Goal: Browse casually: Explore the website without a specific task or goal

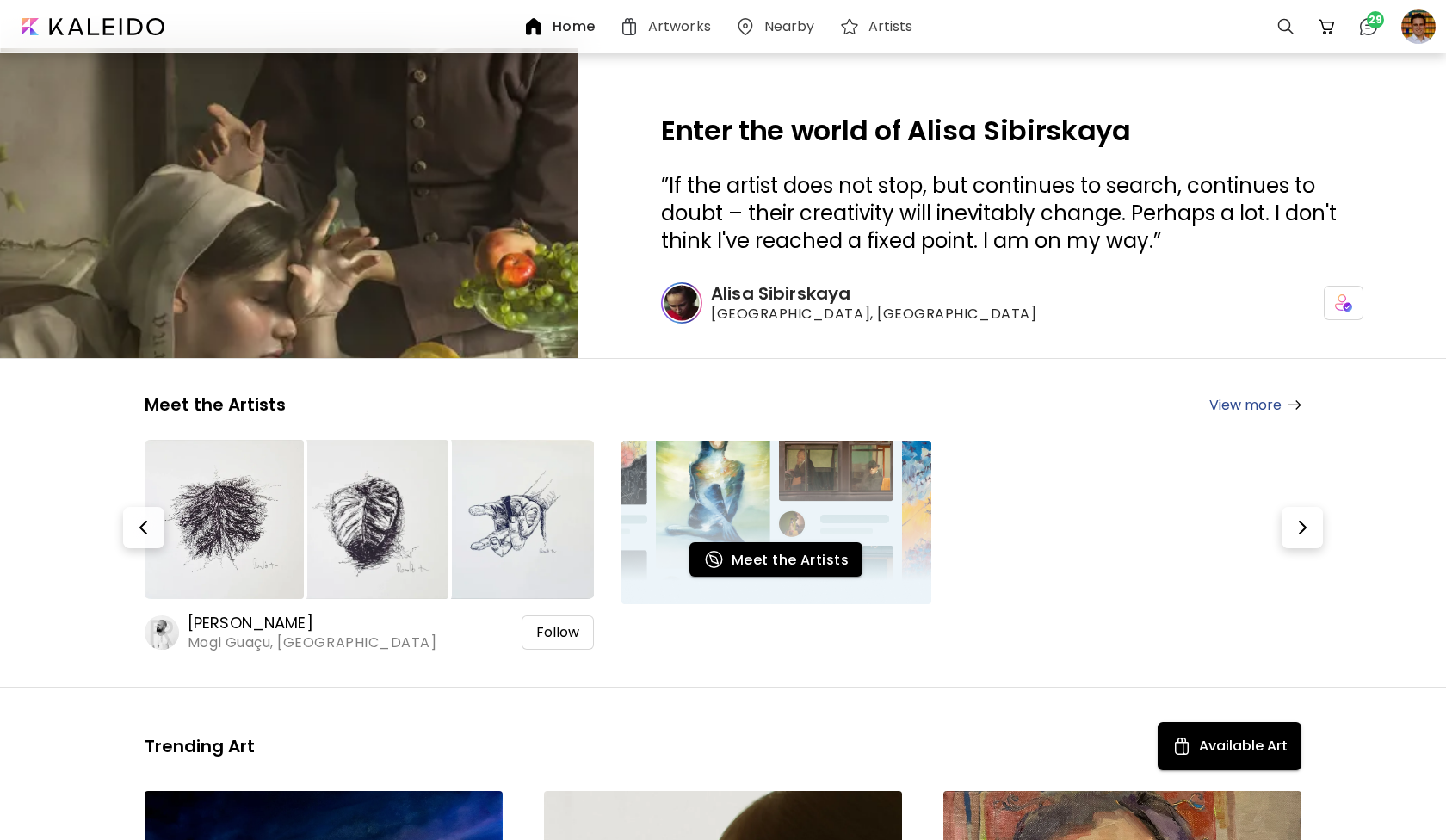
click at [332, 248] on img at bounding box center [288, 204] width 867 height 465
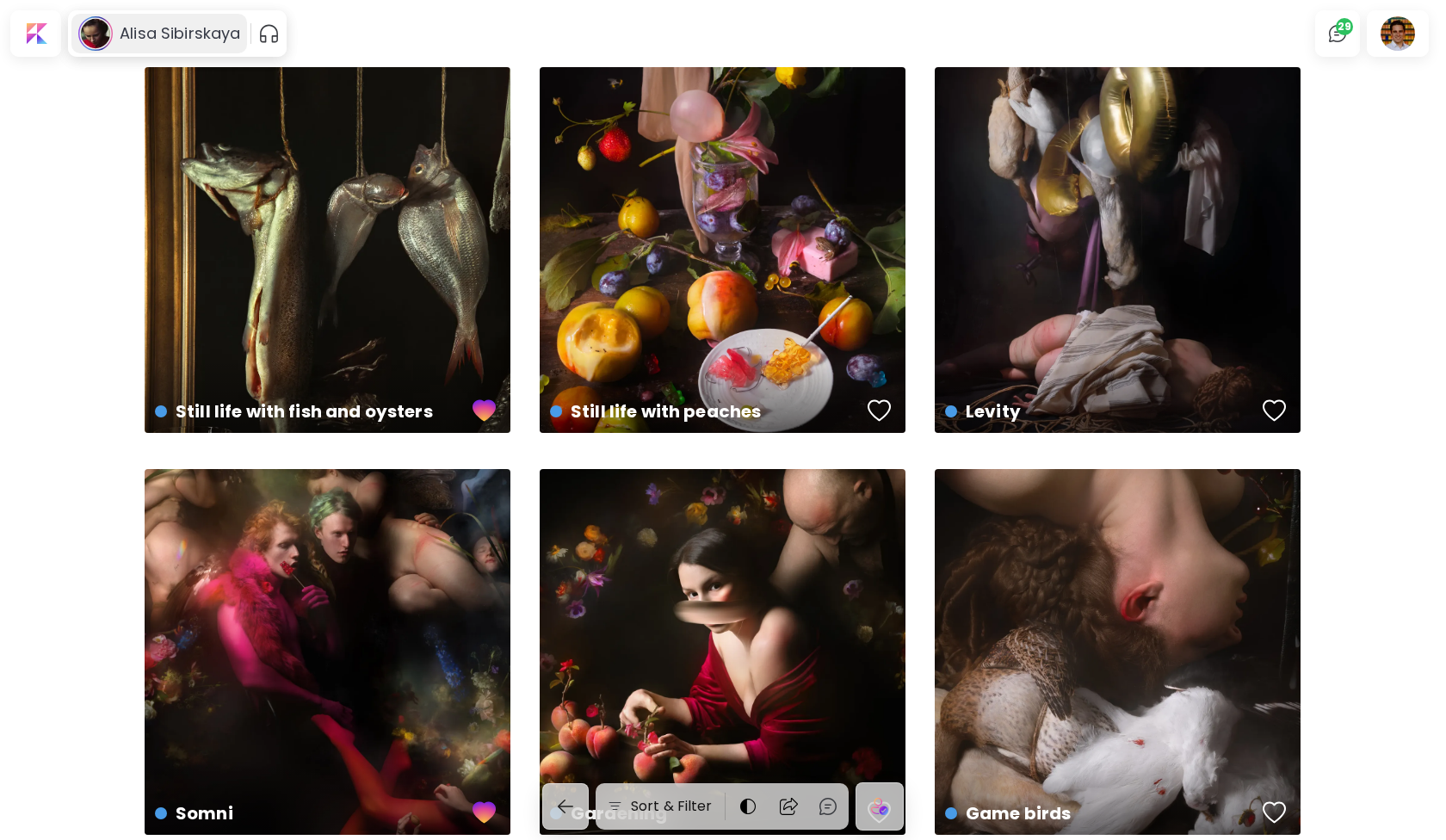
click at [122, 23] on h6 "Alisa Sibirskaya" at bounding box center [180, 33] width 121 height 21
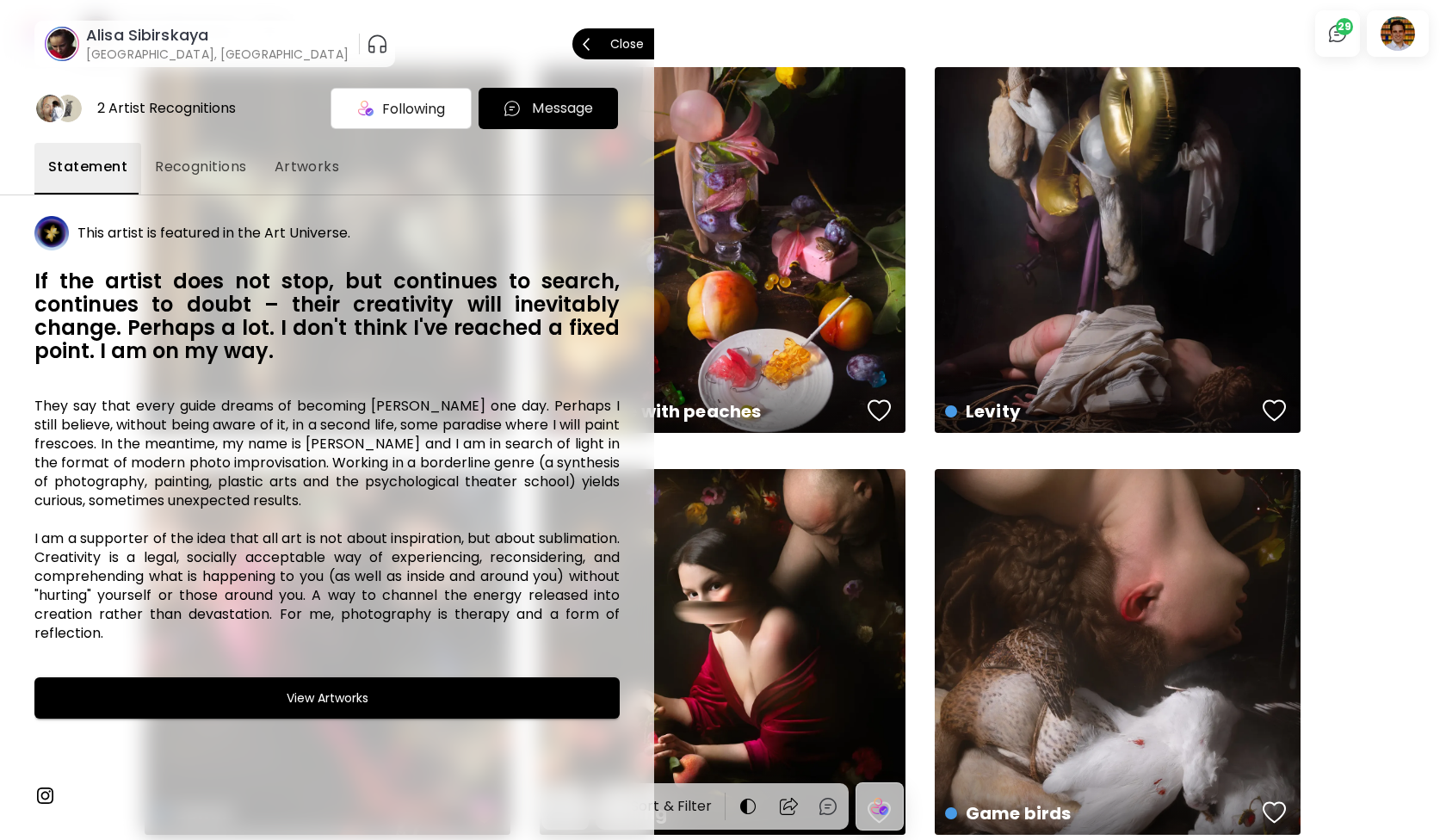
click at [614, 41] on p "Close" at bounding box center [627, 44] width 34 height 12
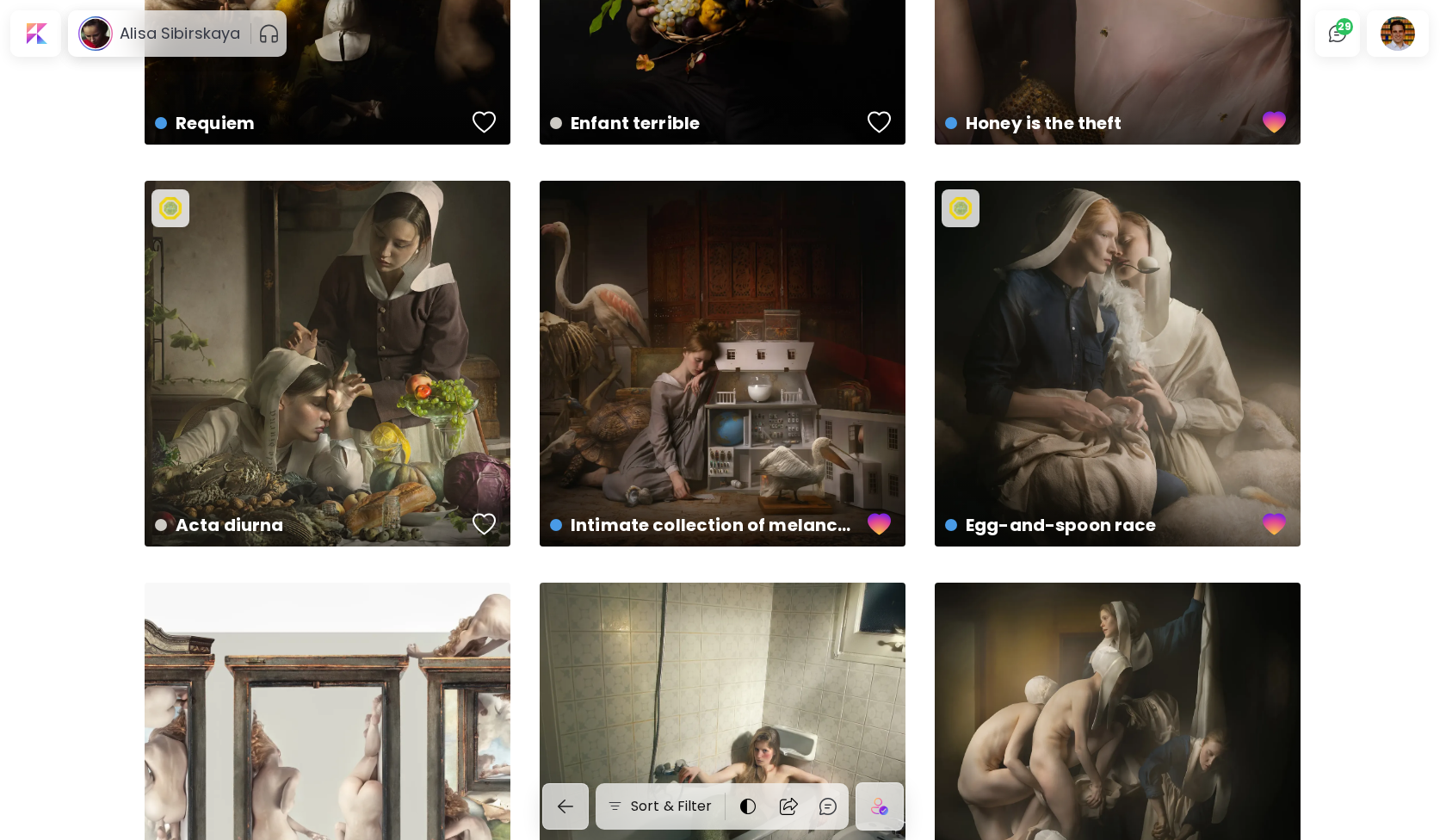
scroll to position [2598, 0]
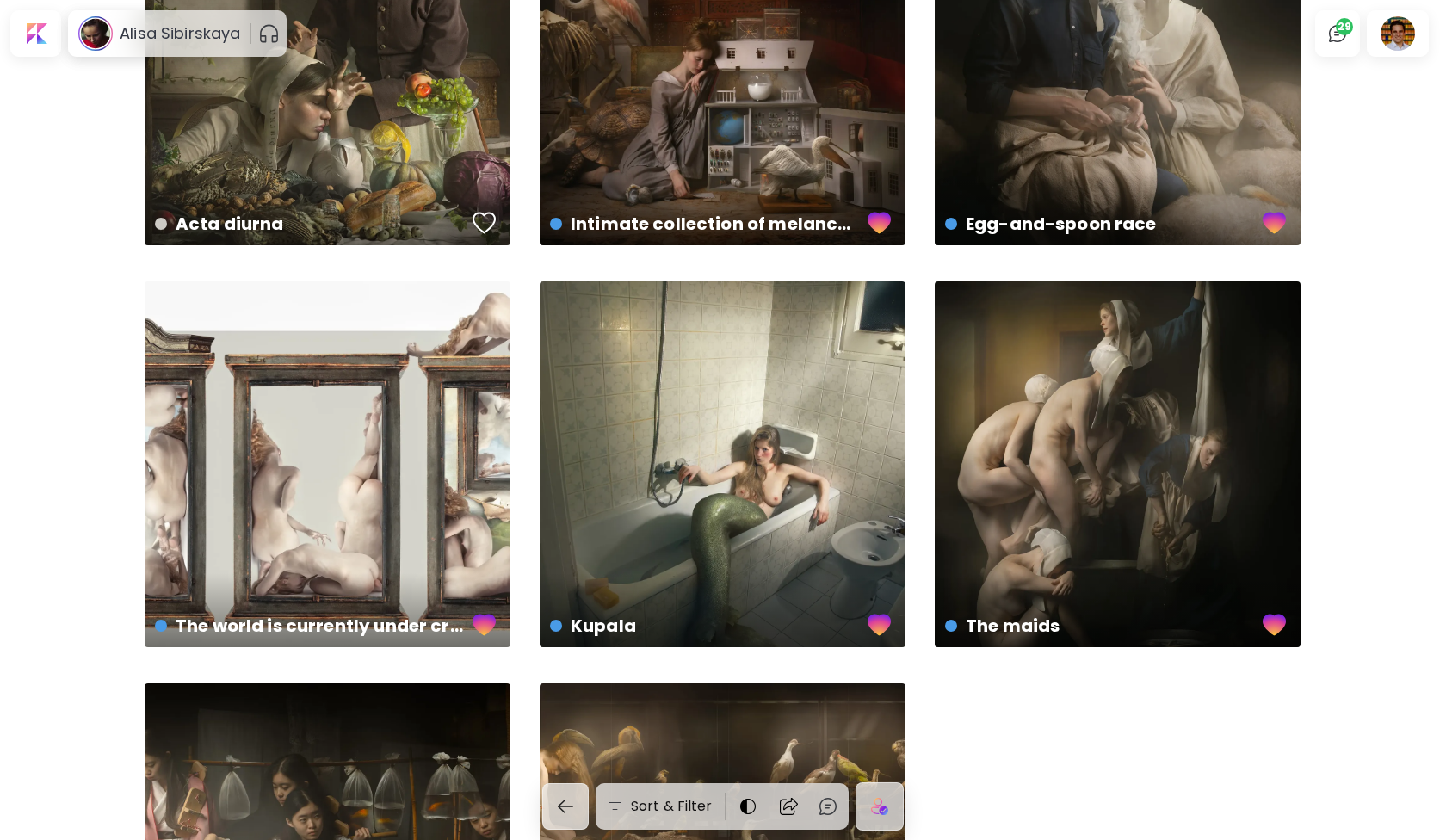
click at [659, 109] on div "Intimate collection of melancholisms US$ 4,073 | 120 x 90 in" at bounding box center [723, 62] width 365 height 365
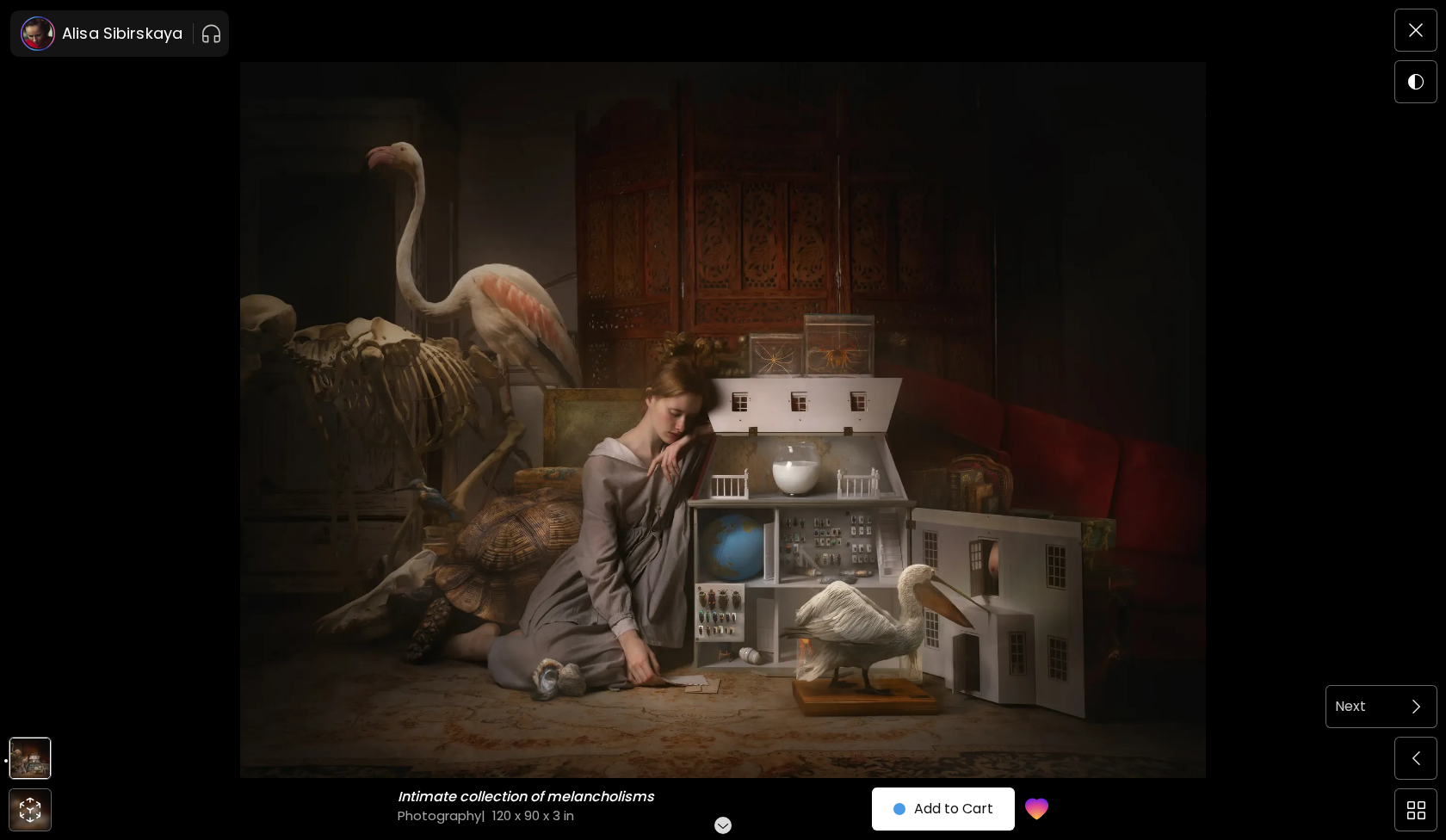
click at [1424, 705] on span at bounding box center [1415, 706] width 36 height 36
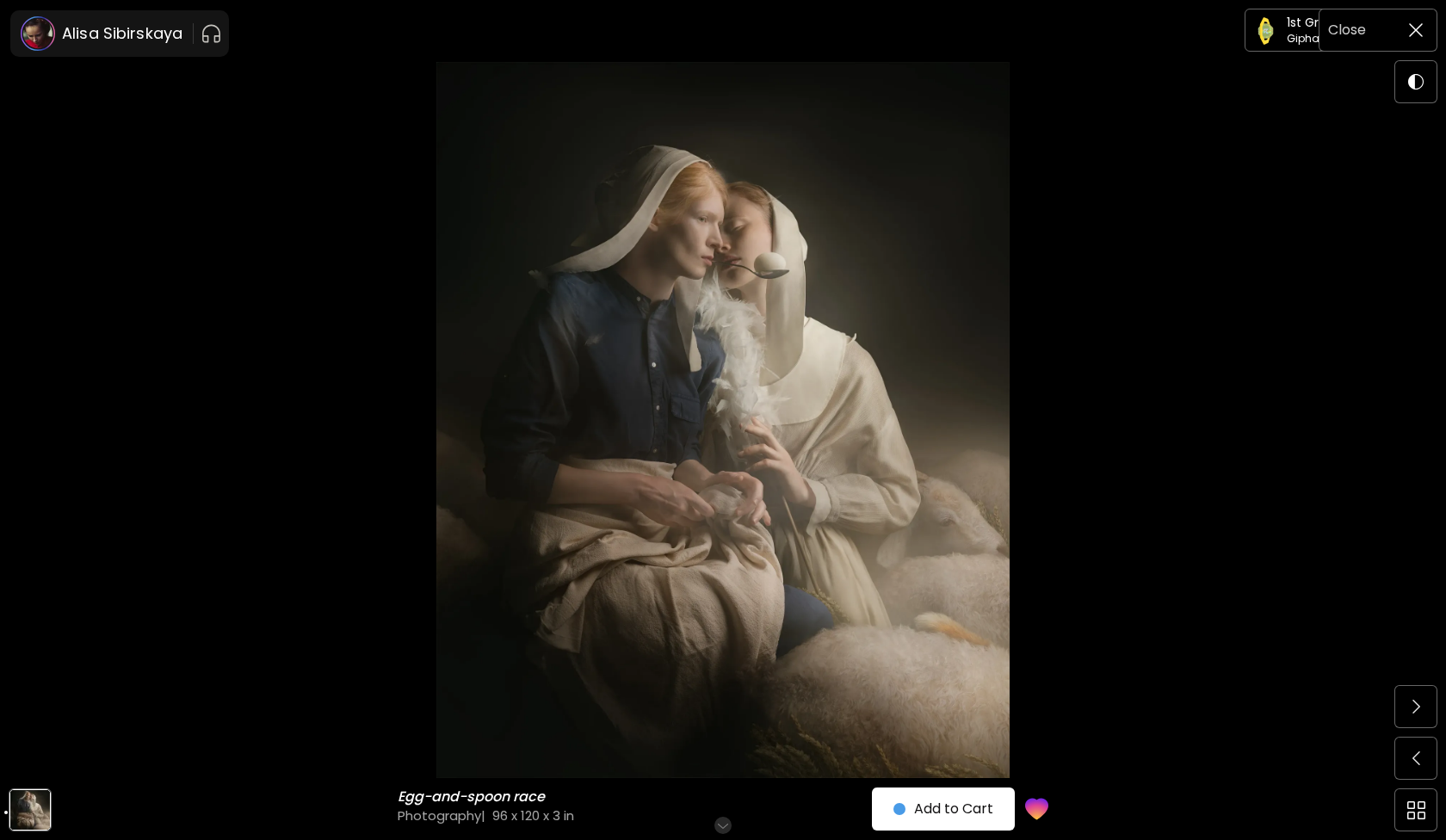
click at [1411, 37] on span at bounding box center [1415, 30] width 36 height 36
